Goal: Task Accomplishment & Management: Use online tool/utility

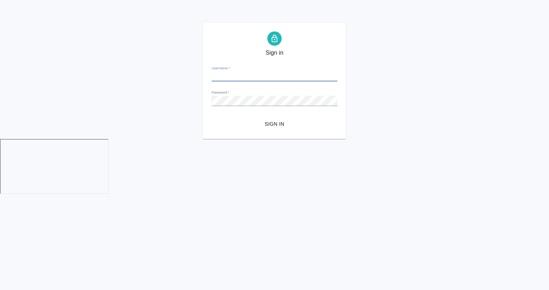
type input "a.gvozdikov@awatera.com"
click at [268, 129] on button "Sign in" at bounding box center [275, 124] width 126 height 13
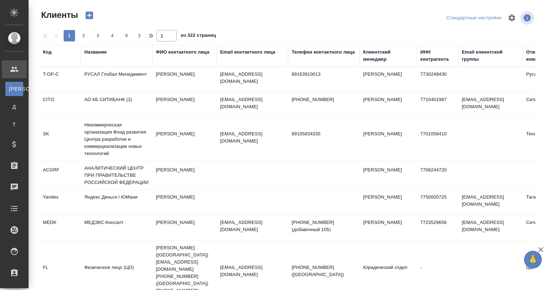
select select "RU"
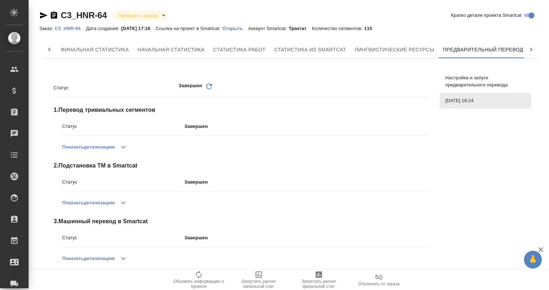
scroll to position [0, 3]
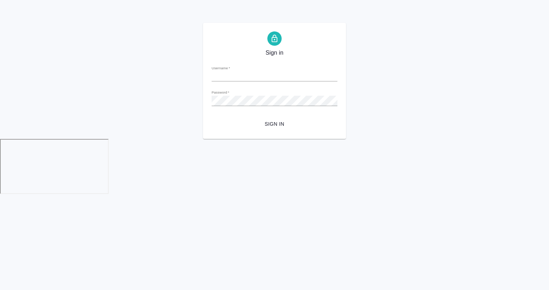
type input "[EMAIL_ADDRESS][DOMAIN_NAME]"
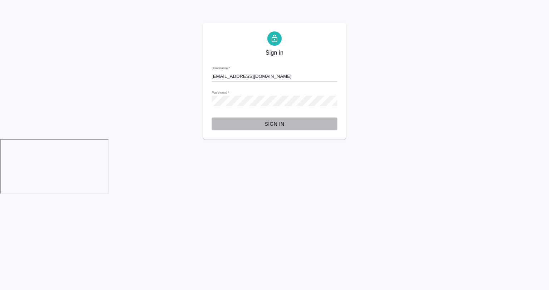
click at [260, 125] on span "Sign in" at bounding box center [274, 124] width 114 height 9
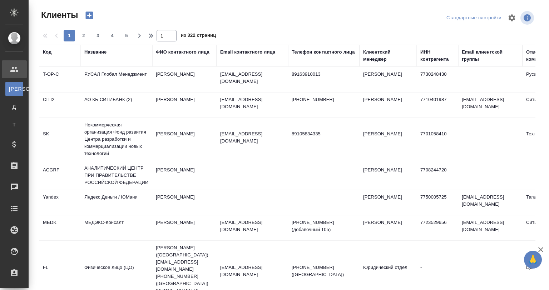
select select "RU"
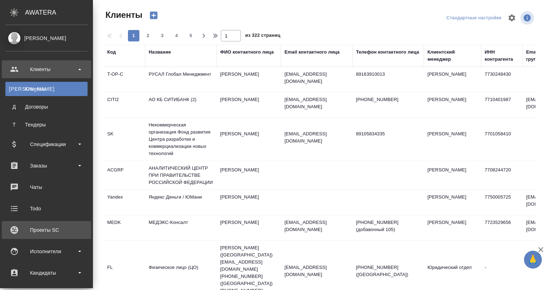
click at [31, 230] on div "Проекты SC" at bounding box center [46, 230] width 82 height 11
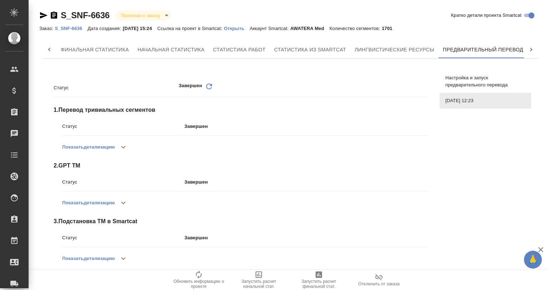
scroll to position [0, 3]
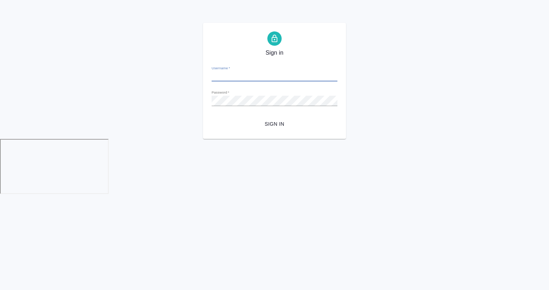
type input "[EMAIL_ADDRESS][DOMAIN_NAME]"
click at [277, 126] on span "Sign in" at bounding box center [274, 124] width 114 height 9
type input "a.gvozdikov@awatera.com"
click at [268, 128] on span "Sign in" at bounding box center [274, 124] width 114 height 9
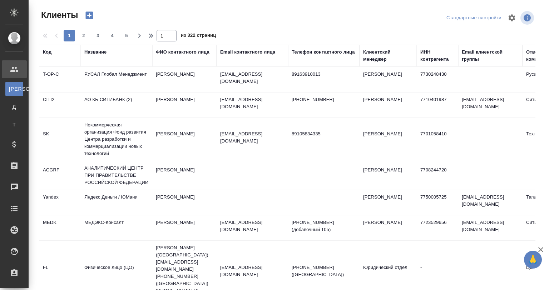
select select "RU"
click at [14, 229] on div "Проекты SC" at bounding box center [5, 230] width 18 height 11
select select "RU"
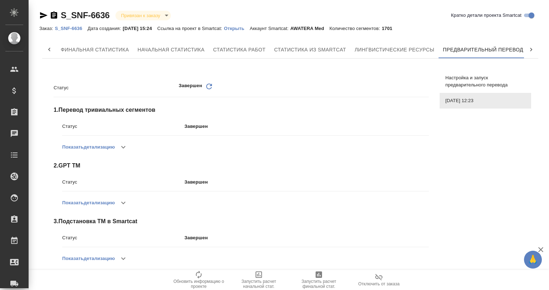
scroll to position [0, 3]
